Goal: Ask a question

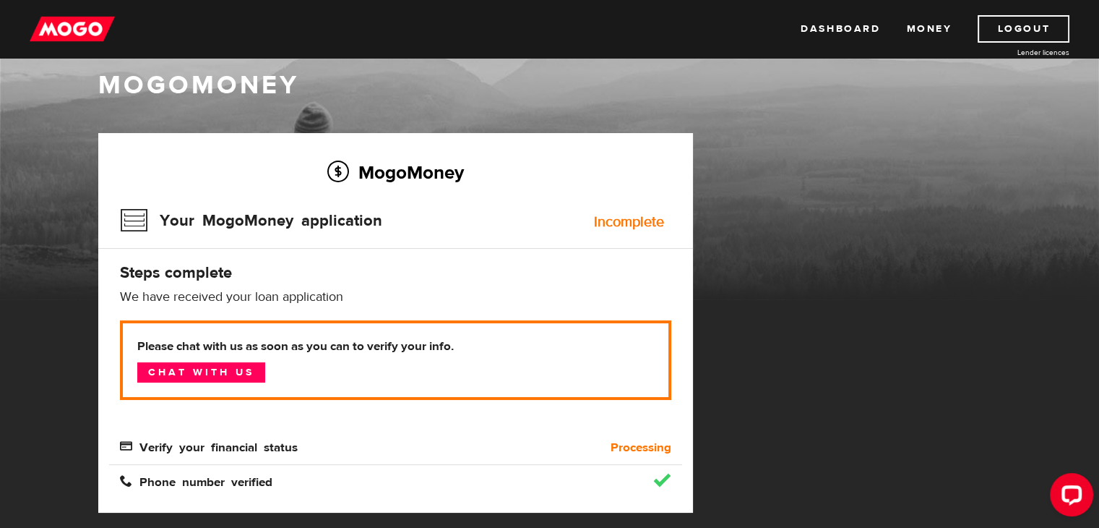
scroll to position [10, 0]
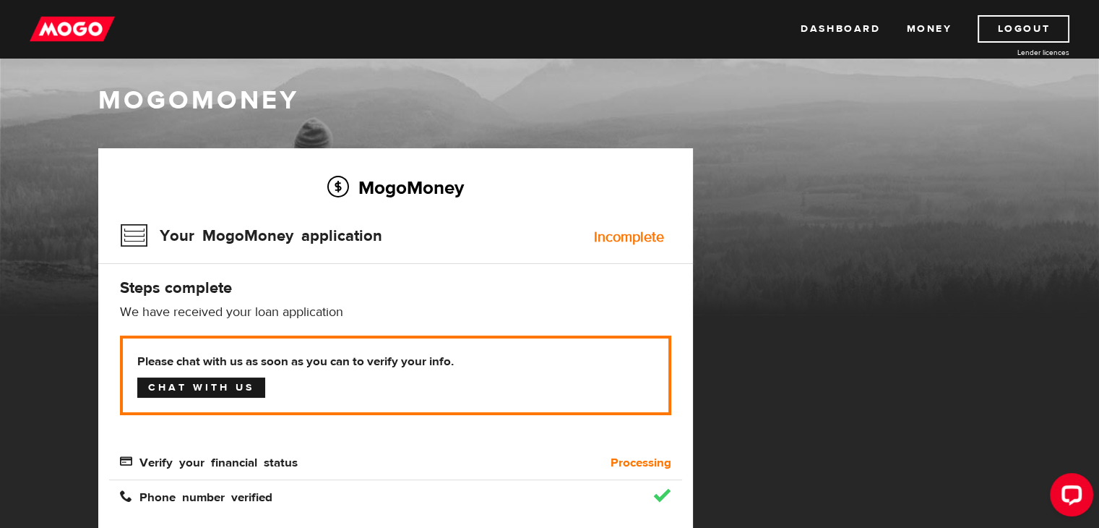
click at [248, 396] on link "Chat with us" at bounding box center [201, 387] width 128 height 20
click at [828, 38] on link "Dashboard" at bounding box center [840, 28] width 79 height 27
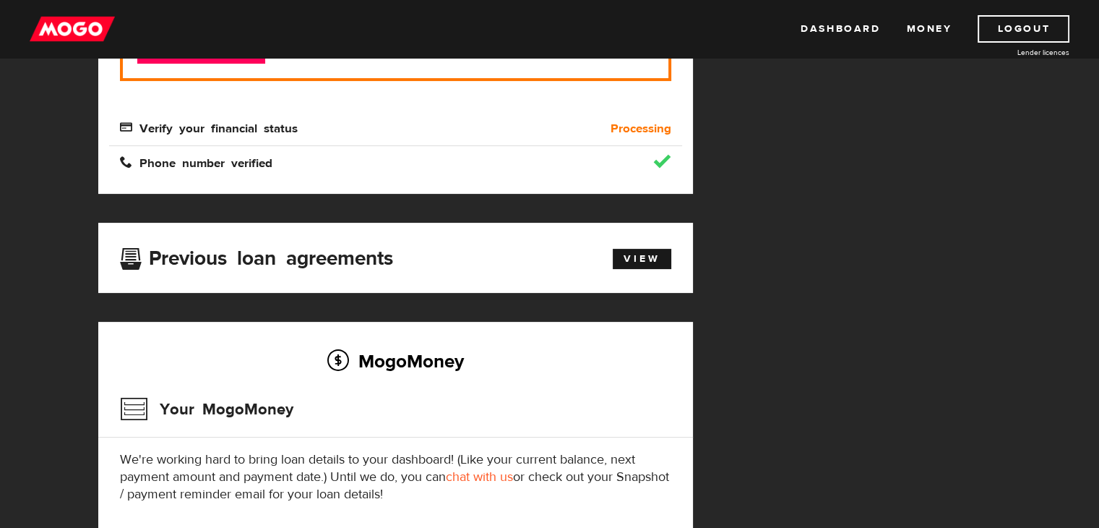
scroll to position [343, 0]
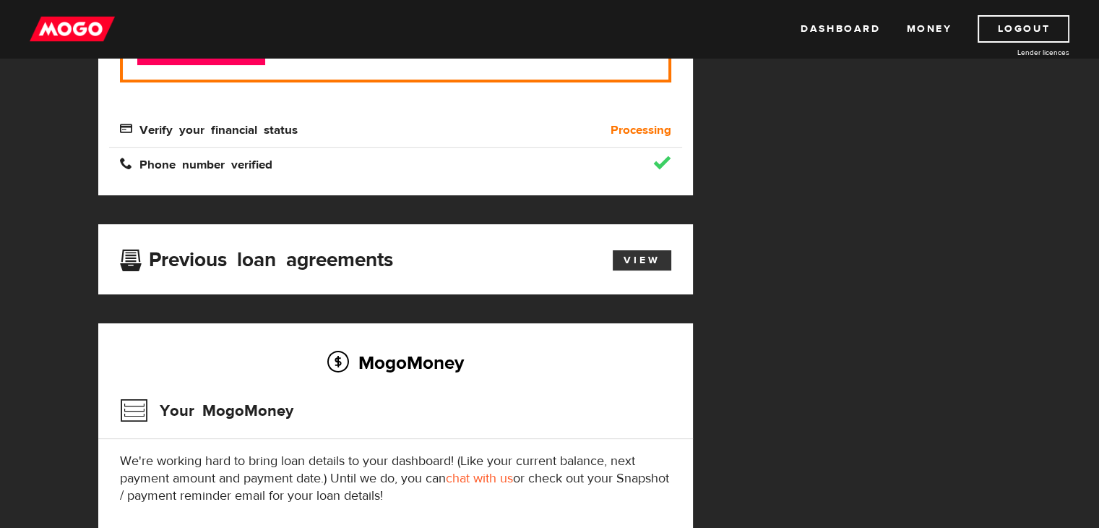
click at [616, 251] on link "View" at bounding box center [642, 260] width 59 height 20
